Goal: Find specific page/section: Find specific page/section

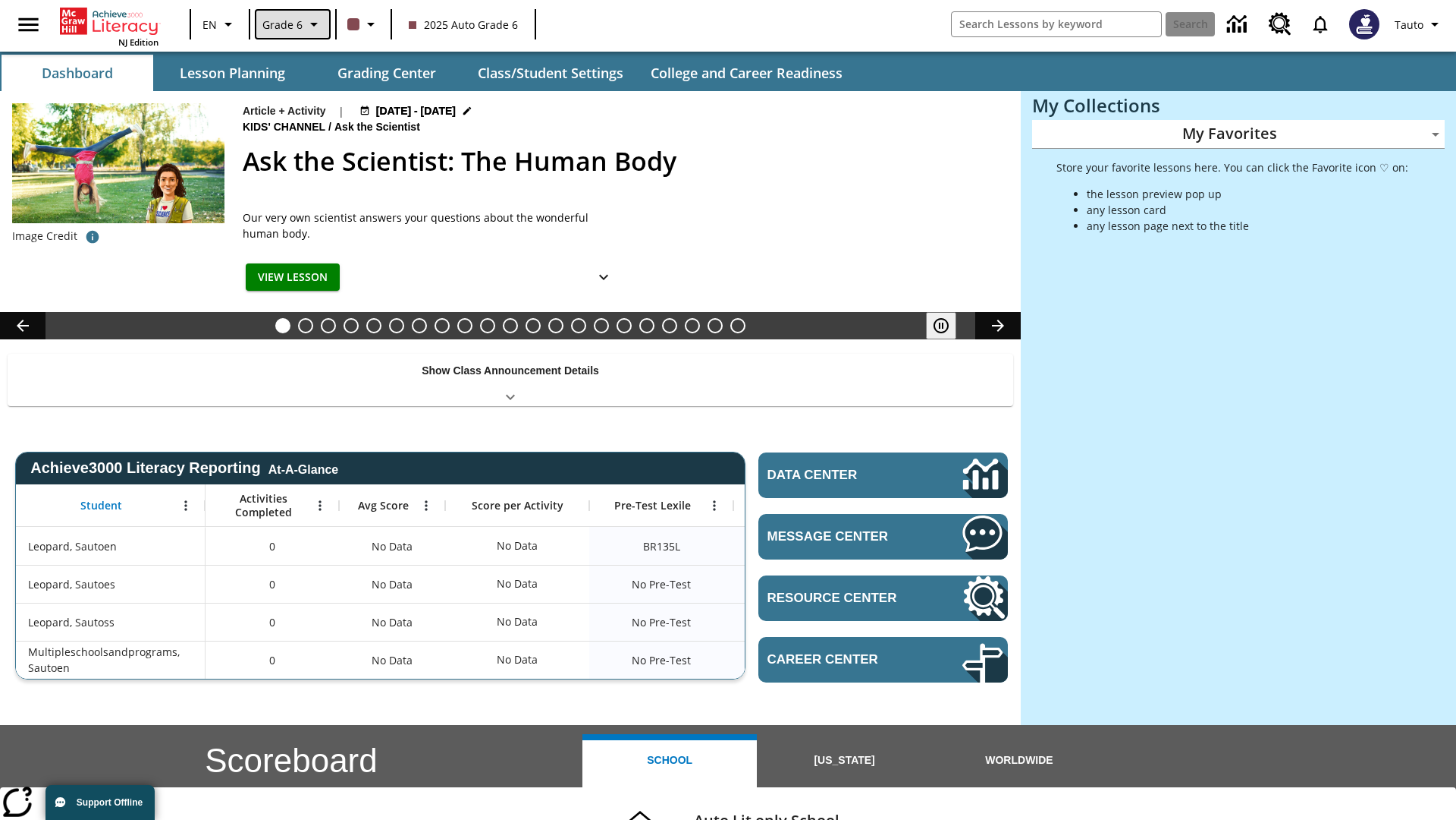
click at [291, 24] on span "Grade 6" at bounding box center [283, 24] width 40 height 16
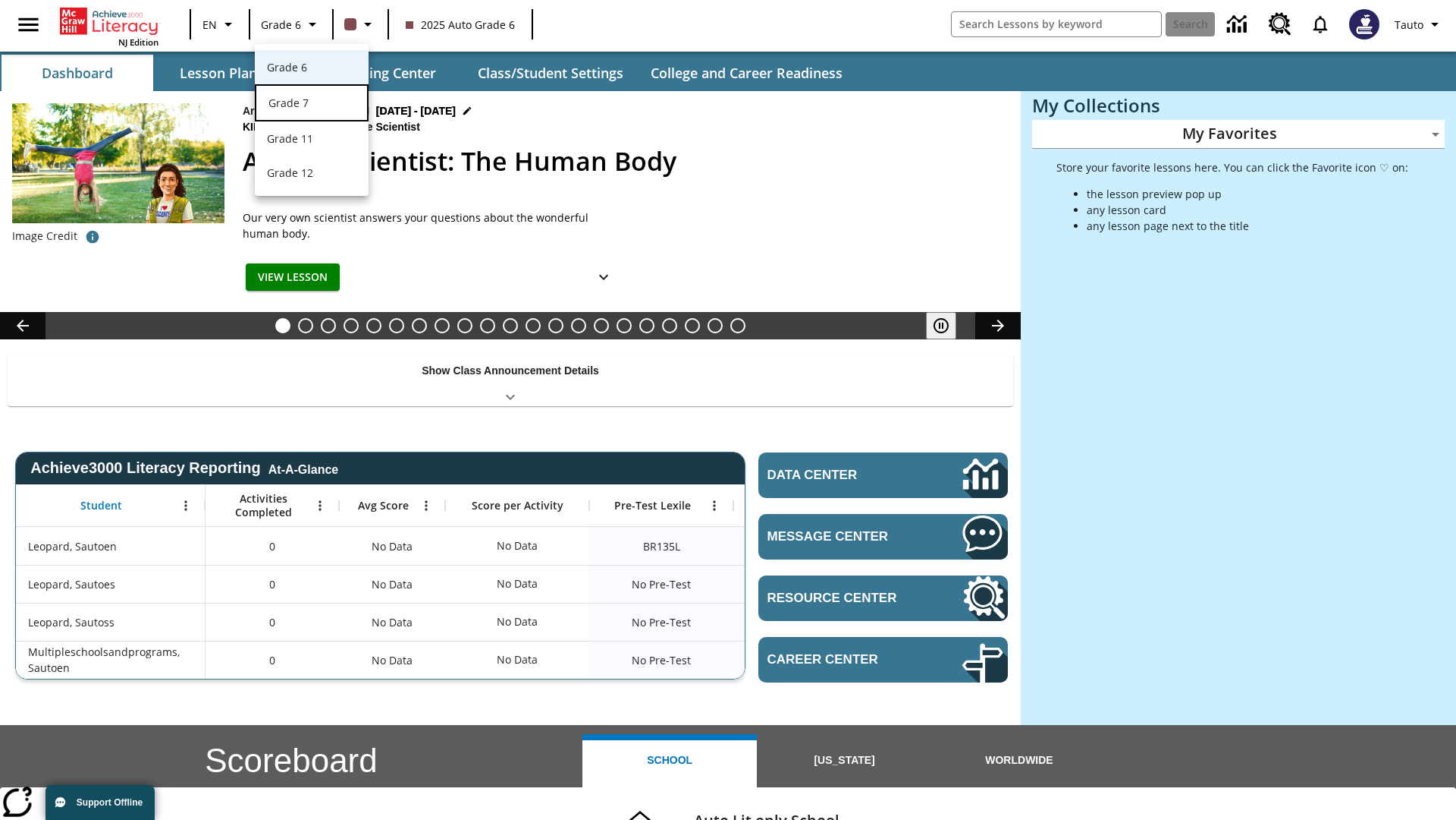
click at [312, 104] on div "Grade 7" at bounding box center [312, 102] width 86 height 16
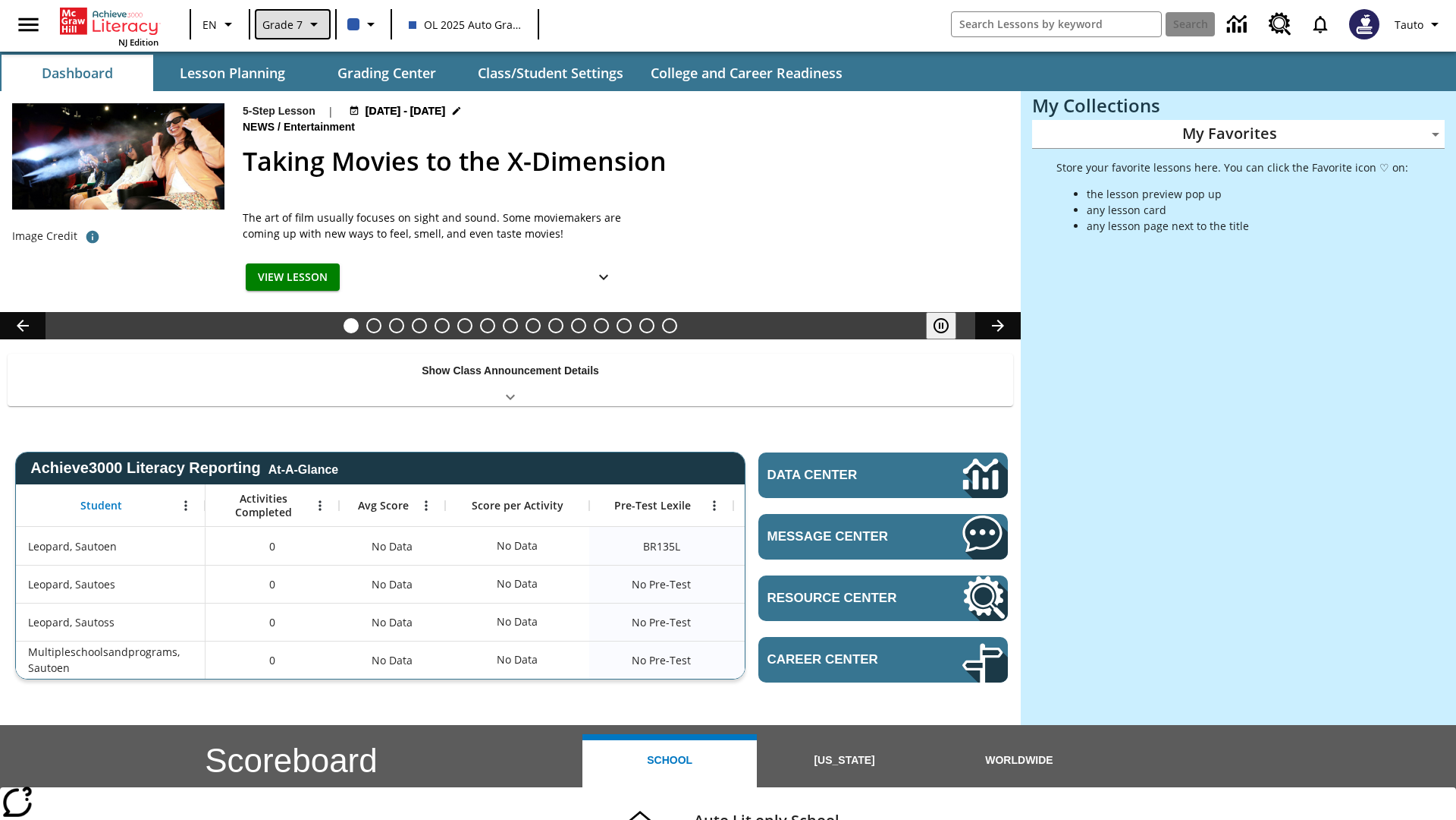
click at [291, 24] on span "Grade 7" at bounding box center [283, 24] width 40 height 16
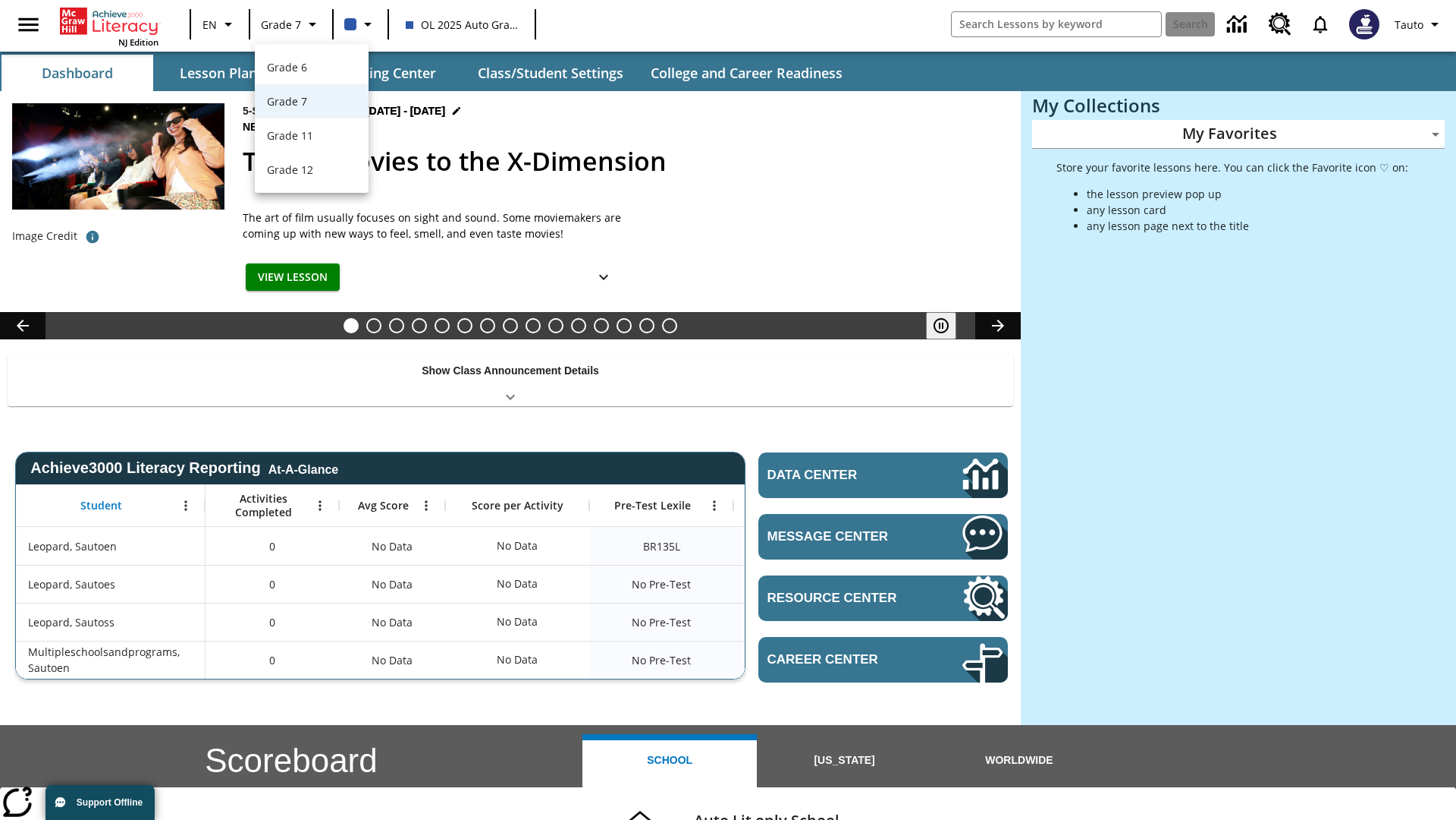
click at [728, 410] on div at bounding box center [728, 410] width 1456 height 820
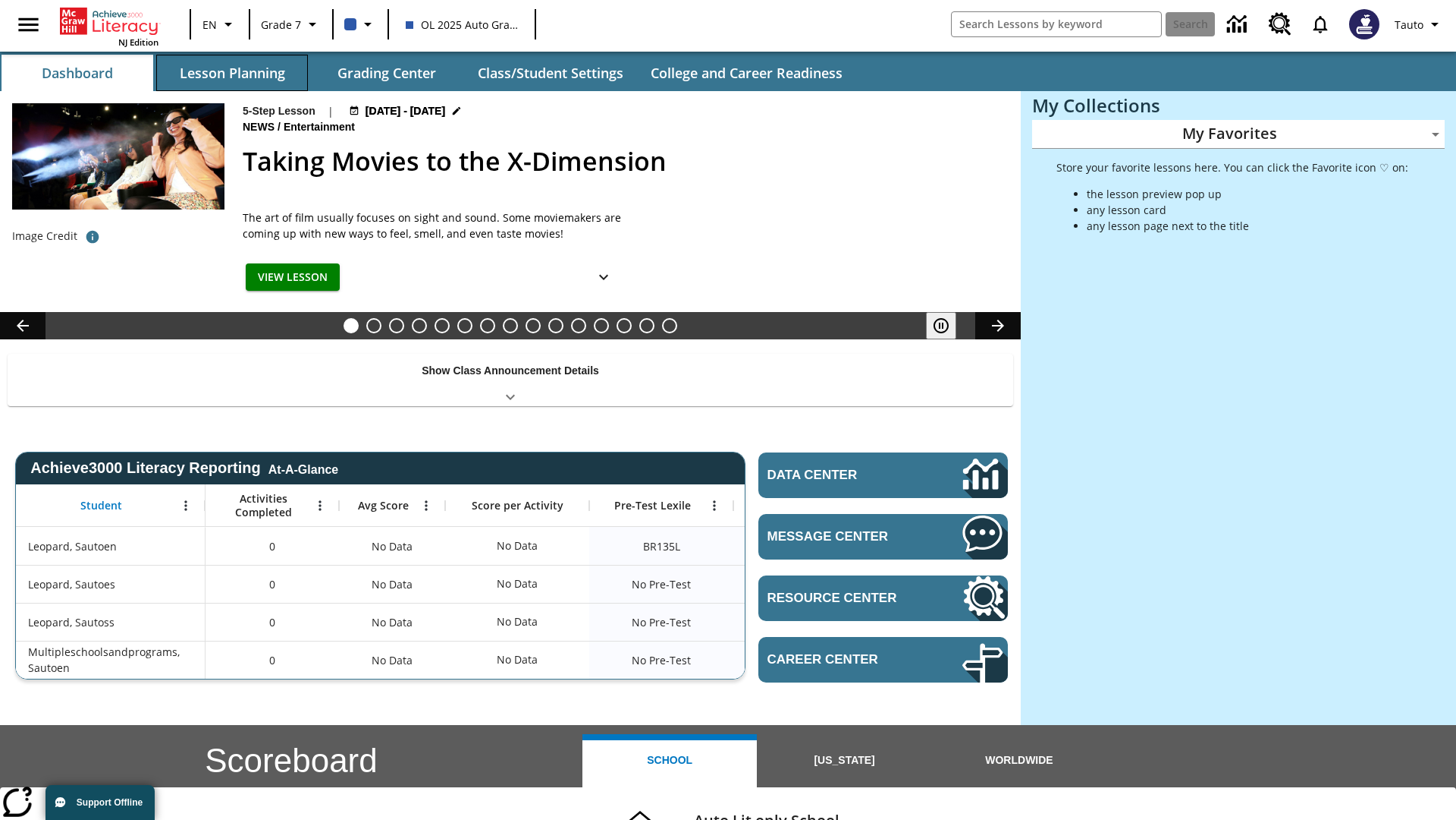
click at [232, 73] on button "Lesson Planning" at bounding box center [232, 72] width 152 height 37
